Goal: Information Seeking & Learning: Learn about a topic

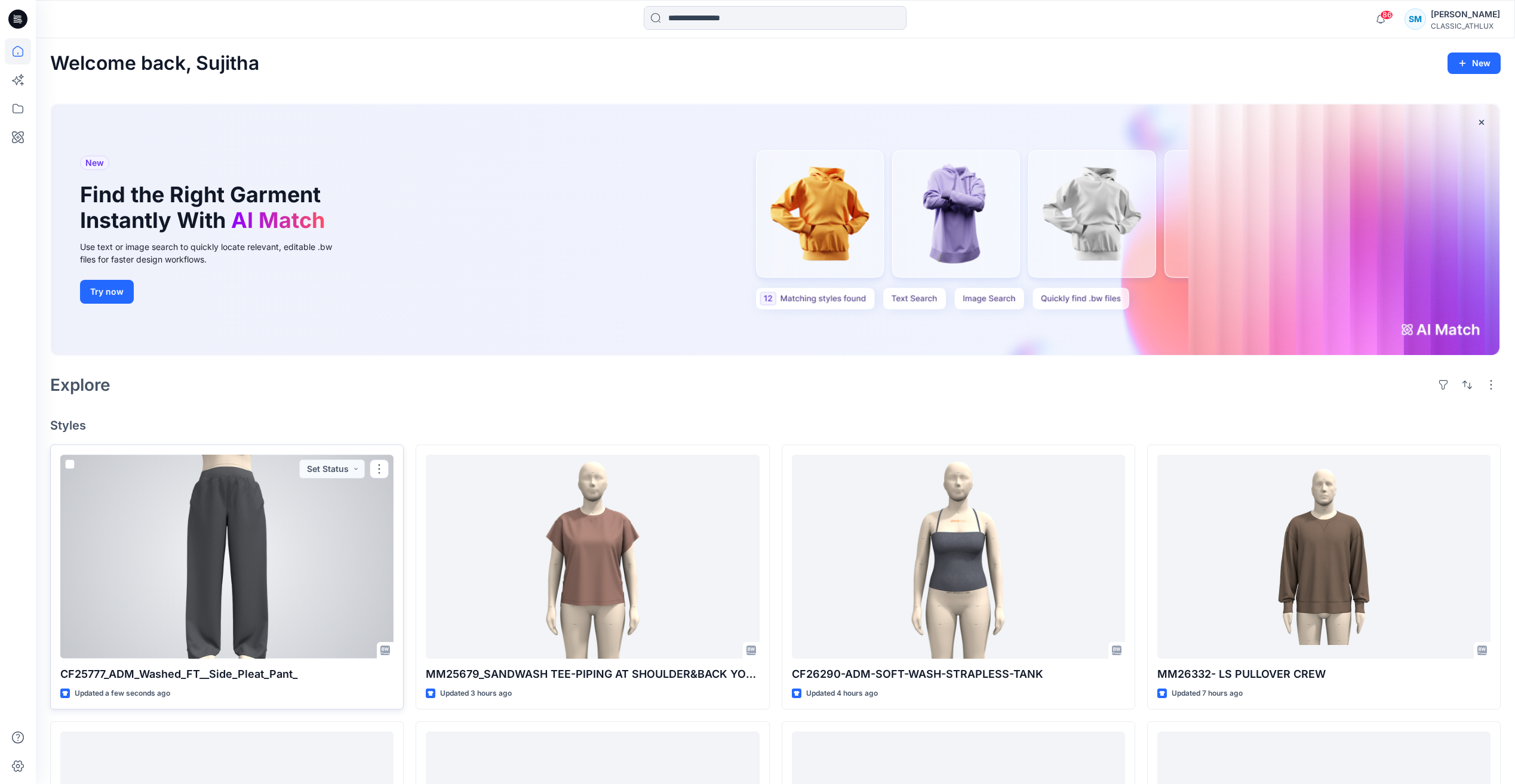
click at [350, 592] on div at bounding box center [226, 556] width 333 height 204
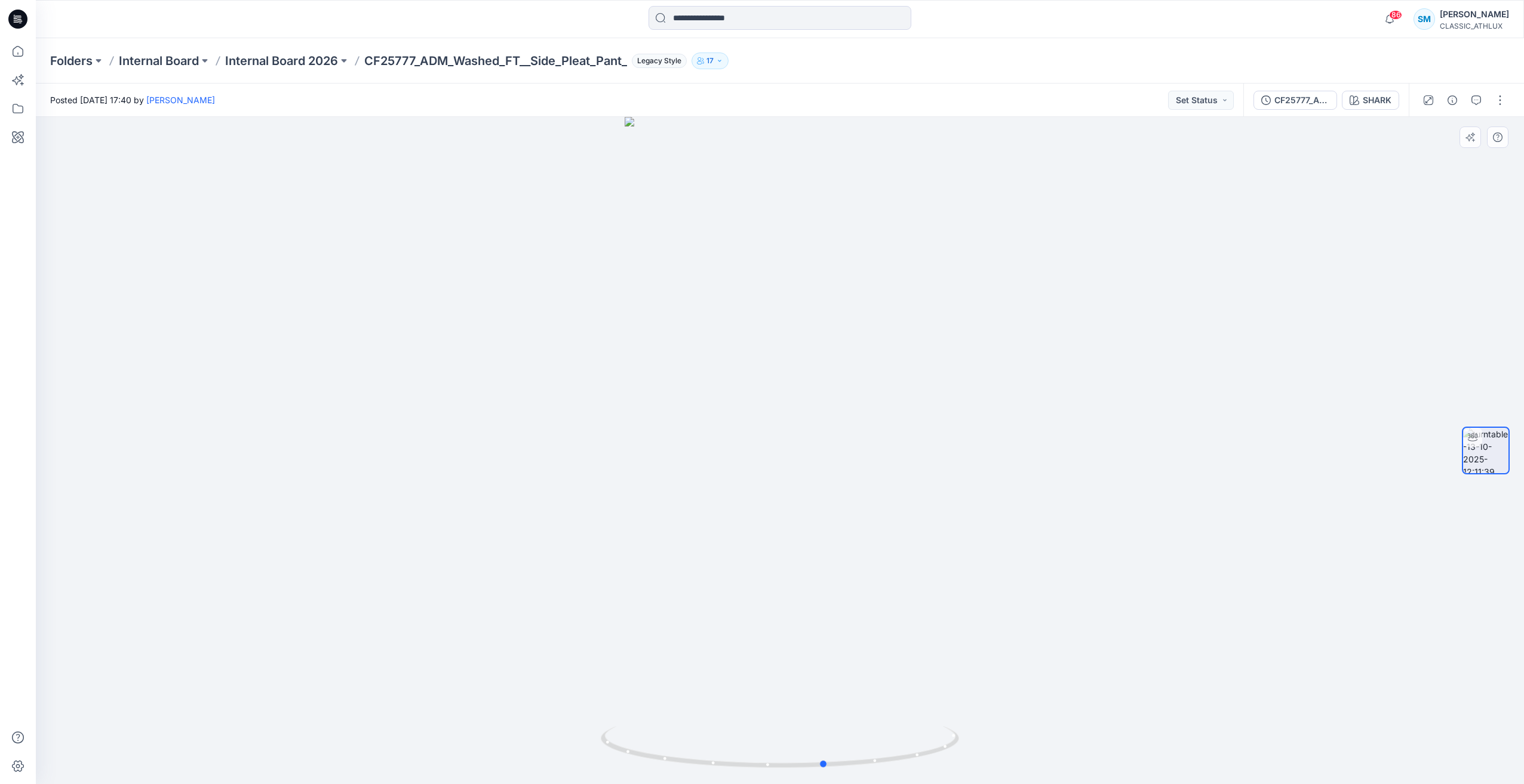
drag, startPoint x: 756, startPoint y: 768, endPoint x: 801, endPoint y: 718, distance: 67.3
click at [801, 718] on div at bounding box center [780, 450] width 1488 height 667
drag, startPoint x: 1366, startPoint y: 105, endPoint x: 1372, endPoint y: 106, distance: 6.1
click at [1366, 105] on div "SHARK" at bounding box center [1377, 100] width 29 height 13
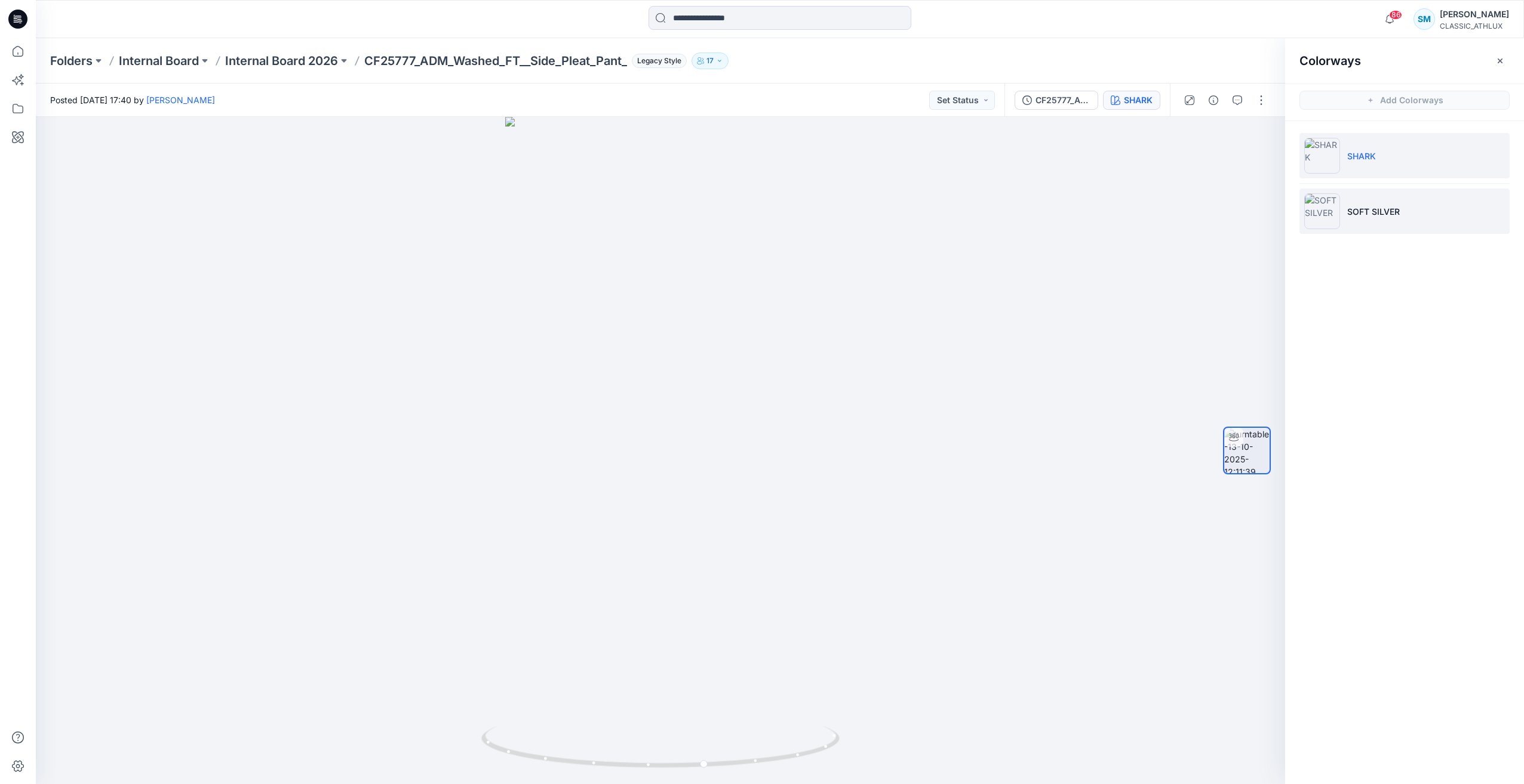
click at [1431, 215] on li "SOFT SILVER" at bounding box center [1404, 211] width 210 height 46
drag, startPoint x: 720, startPoint y: 765, endPoint x: 1156, endPoint y: 727, distance: 437.7
click at [1156, 727] on div at bounding box center [660, 450] width 1249 height 667
drag, startPoint x: 31, startPoint y: 18, endPoint x: 40, endPoint y: 17, distance: 9.1
click at [31, 18] on div at bounding box center [18, 19] width 39 height 39
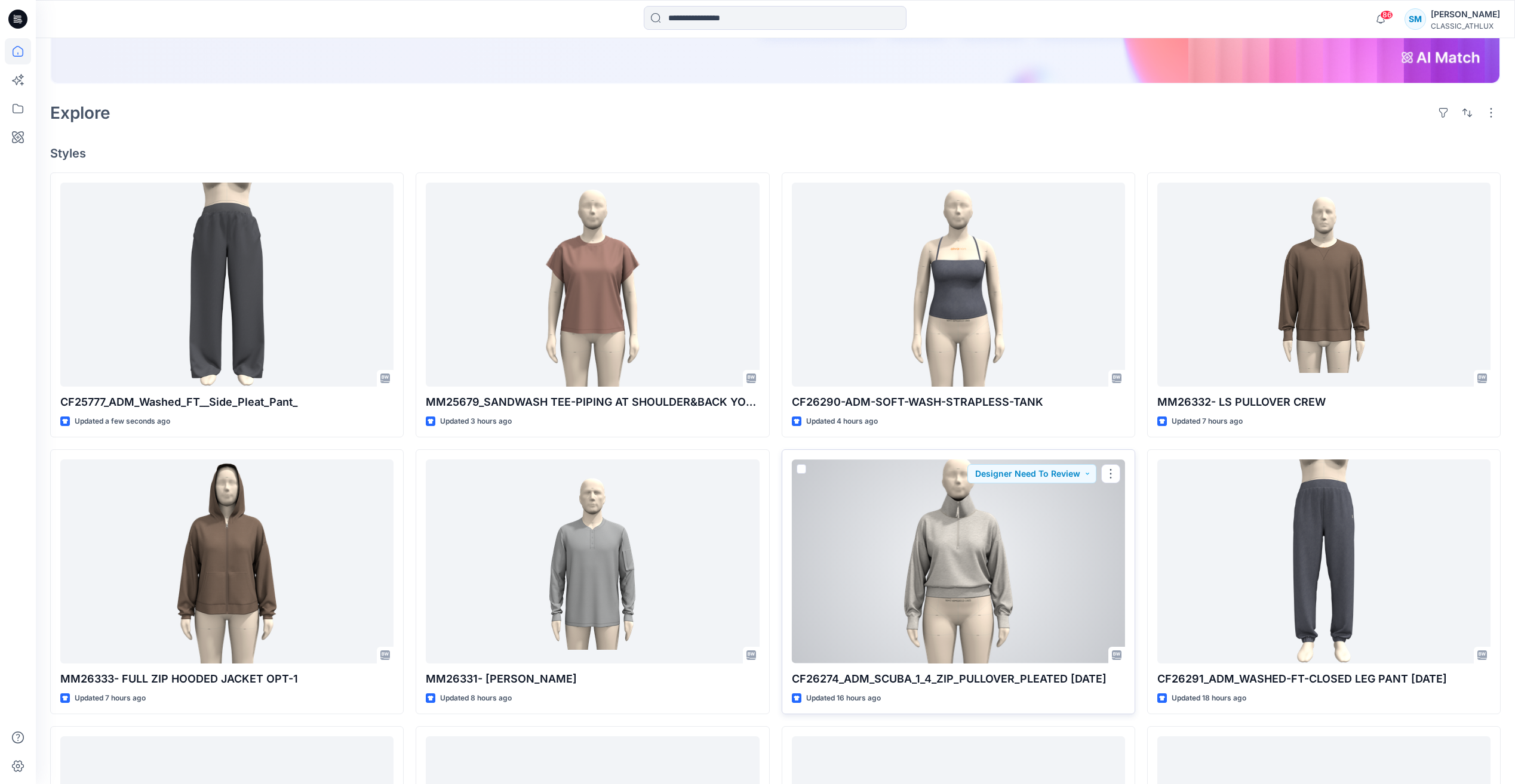
scroll to position [298, 0]
